Goal: Find specific page/section: Find specific page/section

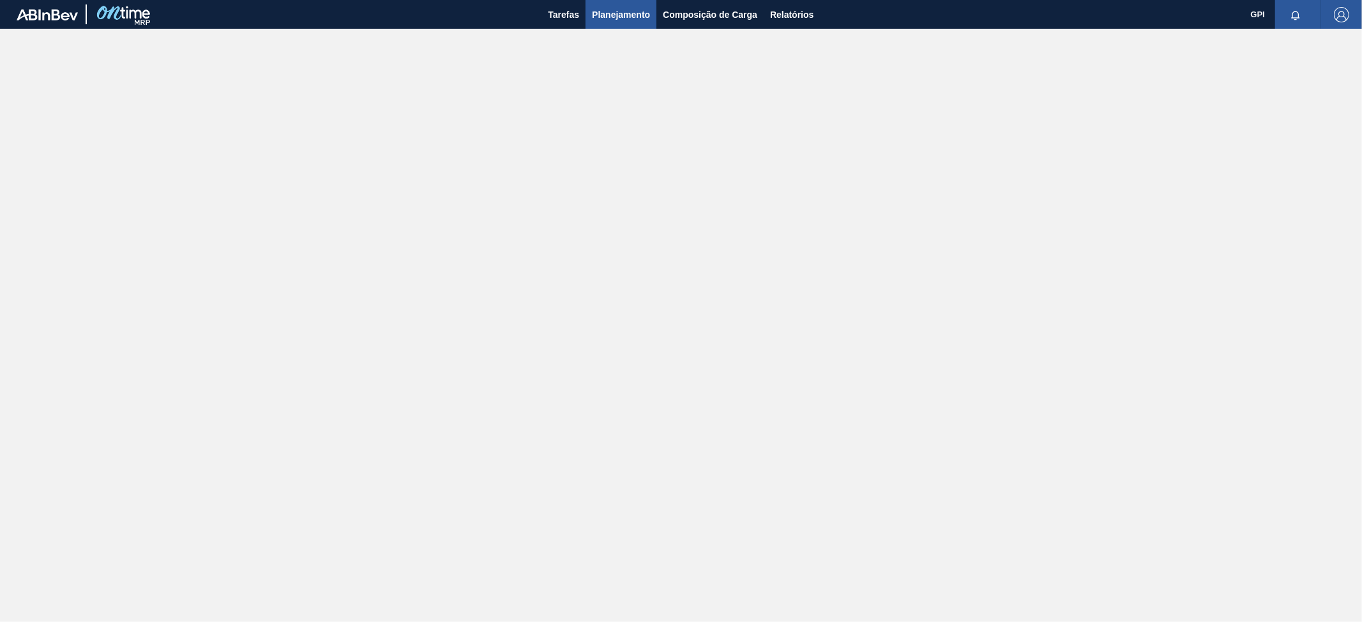
click at [602, 15] on span "Planejamento" at bounding box center [621, 14] width 58 height 15
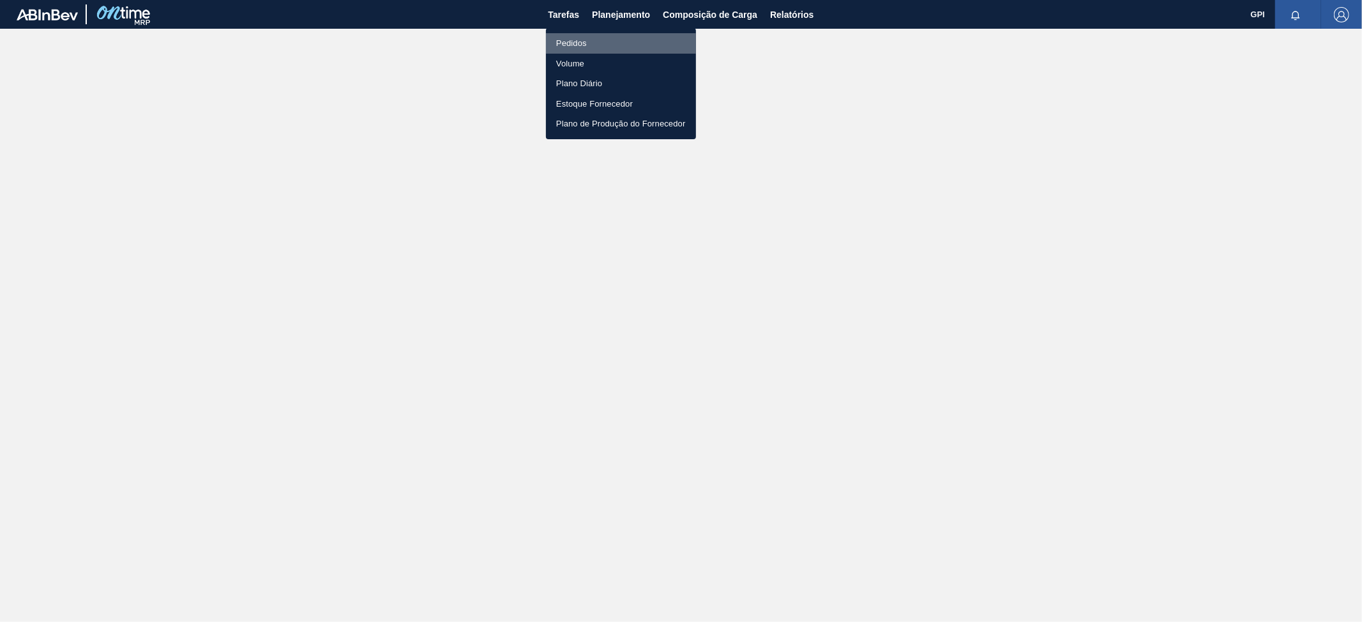
click at [593, 40] on li "Pedidos" at bounding box center [621, 43] width 150 height 20
